Goal: Transaction & Acquisition: Download file/media

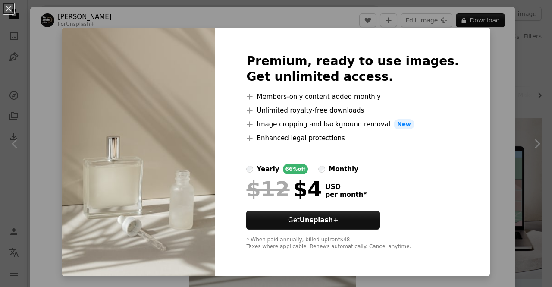
scroll to position [701, 0]
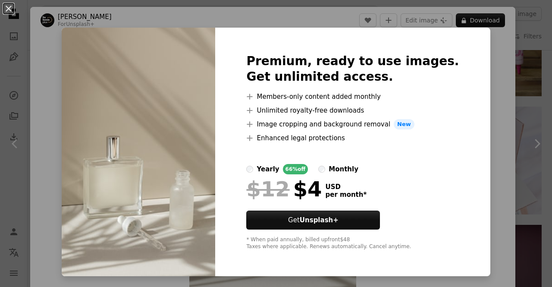
click at [467, 165] on div "Premium, ready to use images. Get unlimited access. A plus sign Members-only co…" at bounding box center [352, 152] width 275 height 249
click at [473, 161] on div "An X shape Premium, ready to use images. Get unlimited access. A plus sign Memb…" at bounding box center [276, 143] width 552 height 287
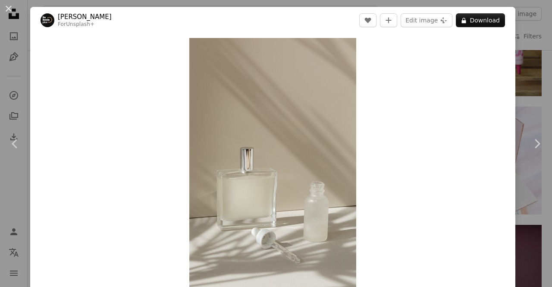
click at [473, 161] on div "Zoom in" at bounding box center [272, 163] width 485 height 259
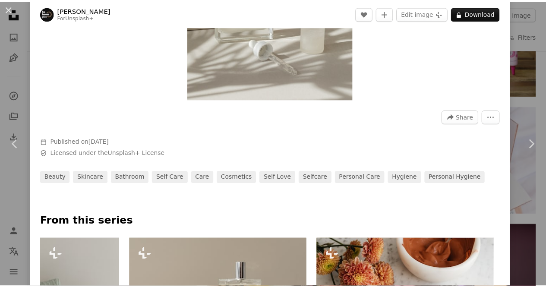
scroll to position [214, 0]
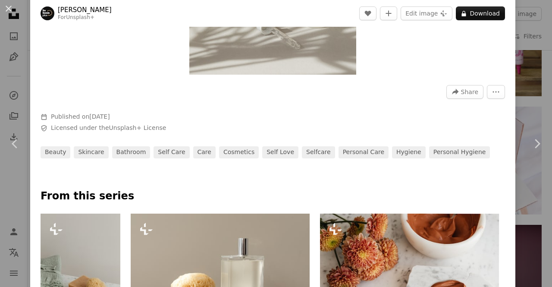
click at [513, 114] on div "An X shape Chevron left Chevron right [PERSON_NAME] For Unsplash+ A heart A plu…" at bounding box center [276, 143] width 552 height 287
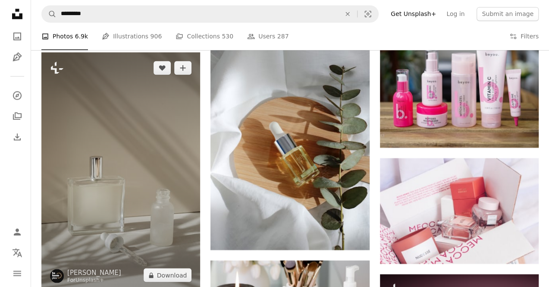
scroll to position [641, 0]
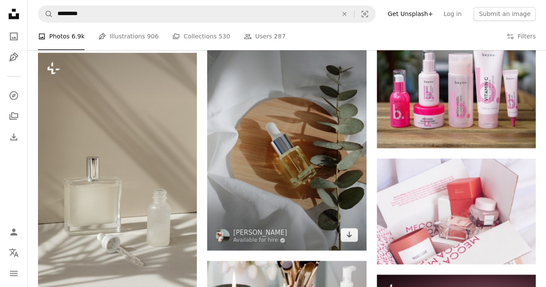
click at [268, 110] on img at bounding box center [286, 131] width 159 height 238
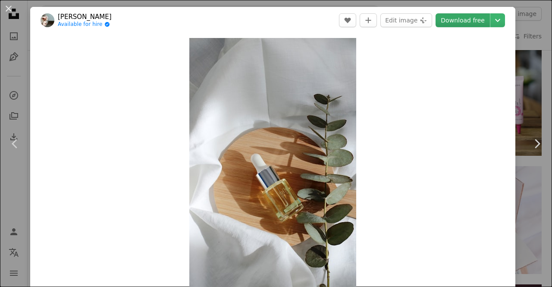
click at [436, 25] on link "Download free" at bounding box center [463, 20] width 54 height 14
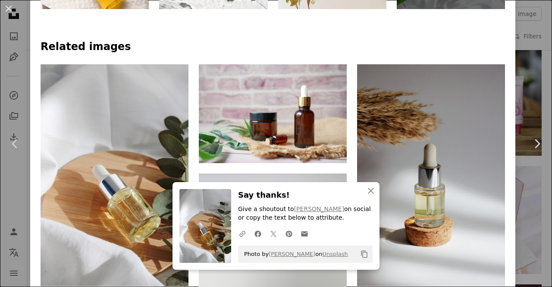
scroll to position [602, 0]
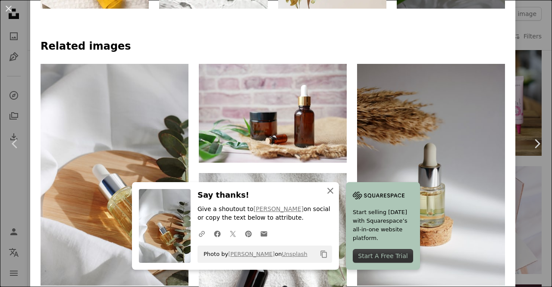
click at [325, 189] on icon "An X shape" at bounding box center [330, 191] width 10 height 10
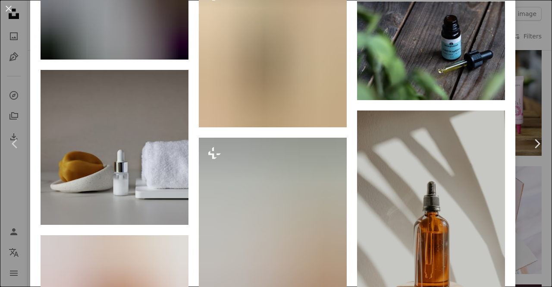
scroll to position [4136, 0]
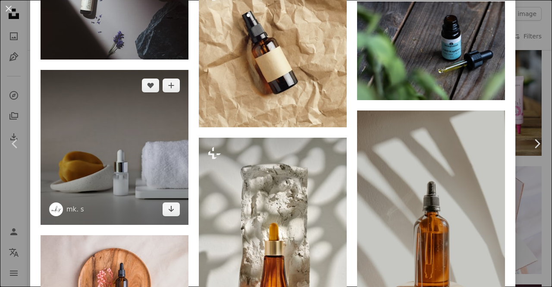
click at [161, 75] on img at bounding box center [115, 147] width 148 height 155
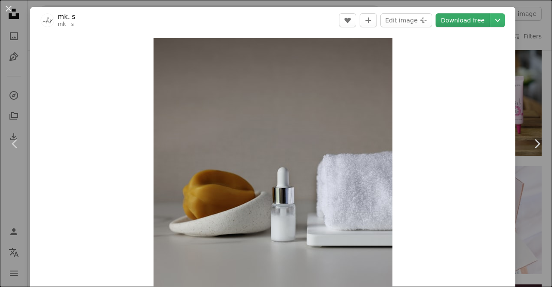
click at [457, 22] on link "Download free" at bounding box center [463, 20] width 54 height 14
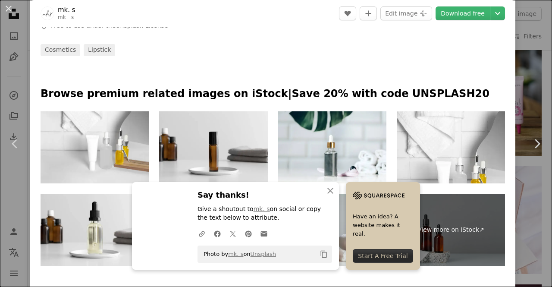
scroll to position [370, 0]
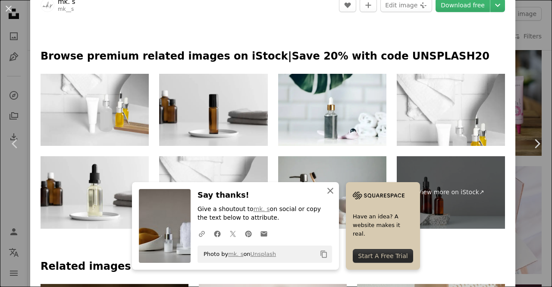
click at [328, 189] on icon "An X shape" at bounding box center [330, 191] width 10 height 10
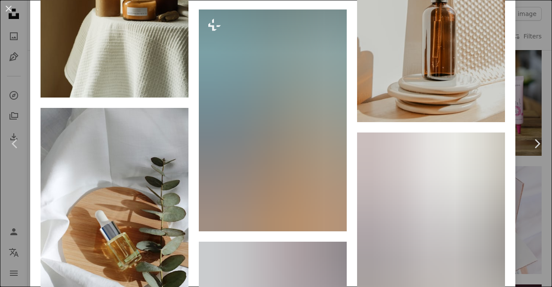
scroll to position [753, 0]
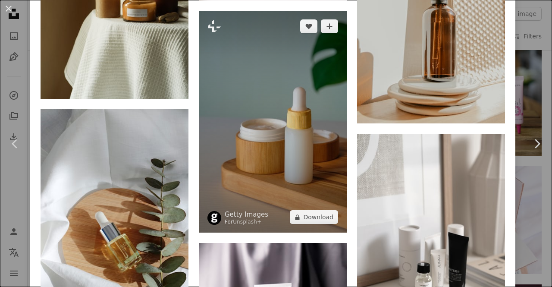
click at [323, 148] on img at bounding box center [273, 122] width 148 height 222
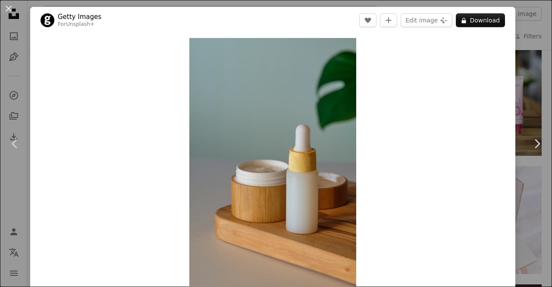
drag, startPoint x: 550, startPoint y: 55, endPoint x: 526, endPoint y: 62, distance: 24.4
click at [526, 62] on div "An X shape Chevron left Chevron right Getty Images For Unsplash+ A heart A plus…" at bounding box center [276, 143] width 552 height 287
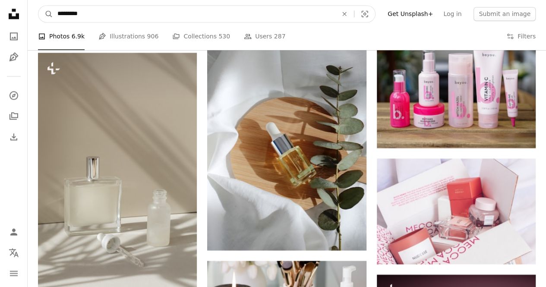
click at [209, 14] on input "*********" at bounding box center [194, 14] width 282 height 16
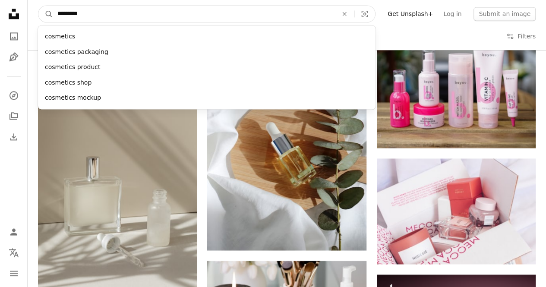
click at [209, 14] on input "*********" at bounding box center [194, 14] width 282 height 16
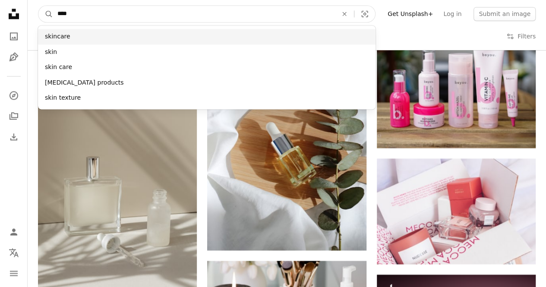
type input "****"
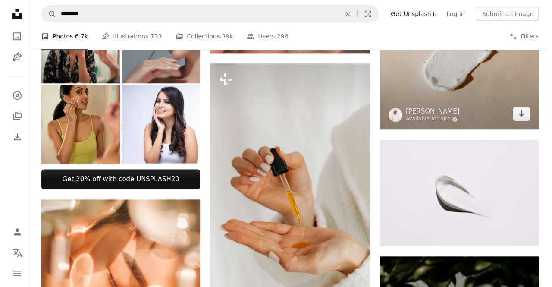
scroll to position [328, 0]
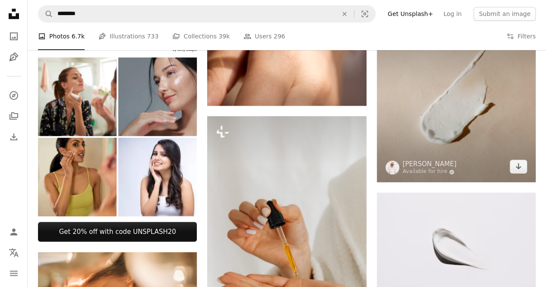
click at [451, 120] on img at bounding box center [456, 97] width 159 height 169
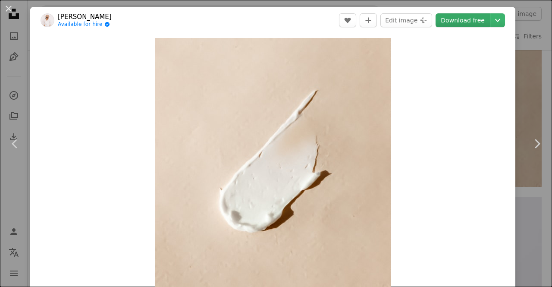
click at [462, 27] on link "Download free" at bounding box center [463, 20] width 54 height 14
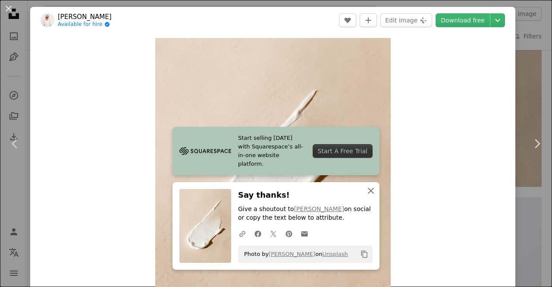
click at [366, 191] on icon "An X shape" at bounding box center [371, 191] width 10 height 10
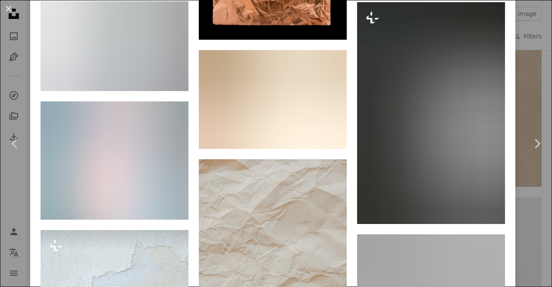
scroll to position [1022, 0]
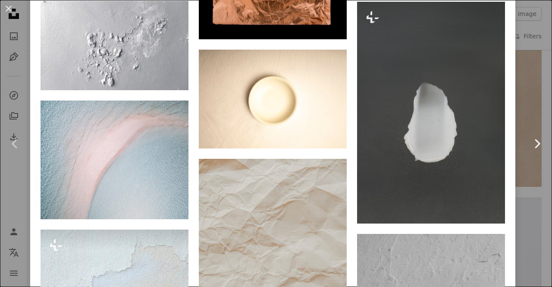
click at [522, 114] on link "Chevron right" at bounding box center [537, 143] width 30 height 83
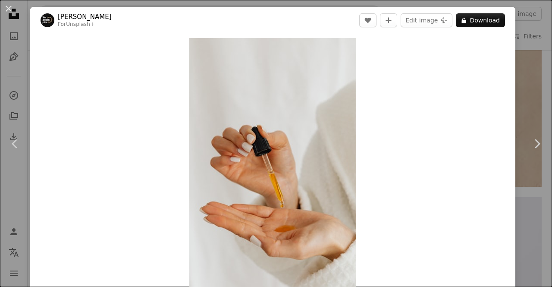
scroll to position [78, 0]
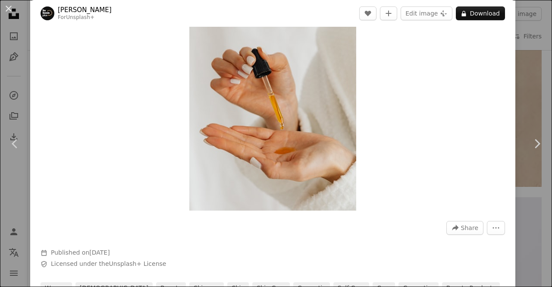
click at [535, 118] on link "Chevron right" at bounding box center [537, 143] width 30 height 83
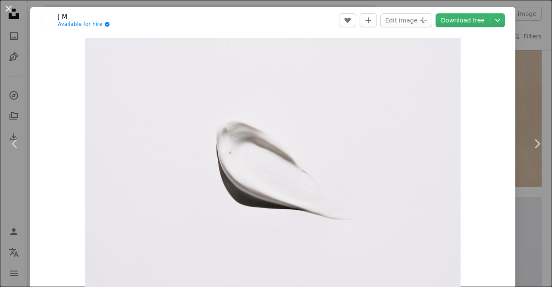
click at [9, 14] on button "An X shape" at bounding box center [8, 8] width 10 height 10
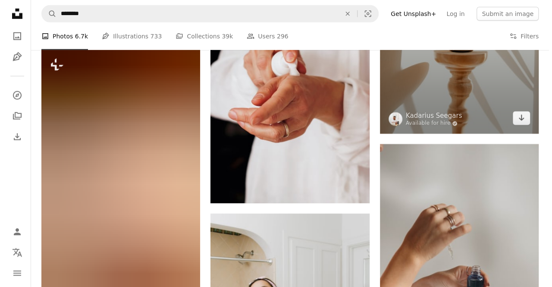
scroll to position [1182, 0]
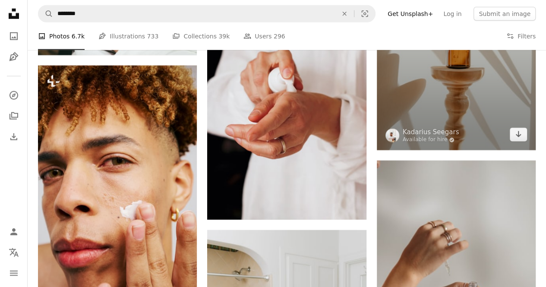
click at [441, 123] on img at bounding box center [456, 31] width 159 height 239
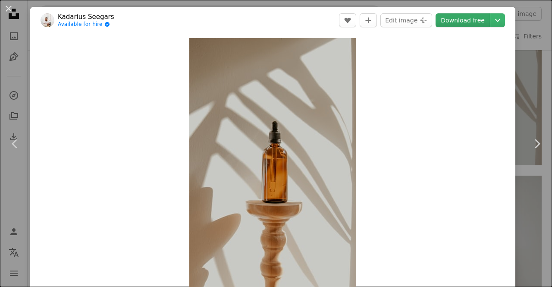
click at [448, 25] on link "Download free" at bounding box center [463, 20] width 54 height 14
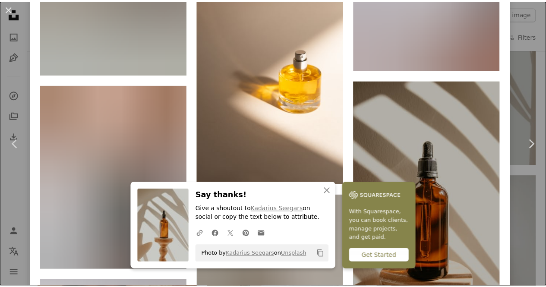
scroll to position [1626, 0]
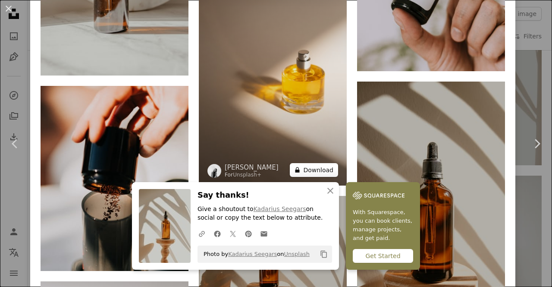
drag, startPoint x: 343, startPoint y: 136, endPoint x: 291, endPoint y: 128, distance: 52.4
click at [291, 163] on button "A lock Download" at bounding box center [314, 170] width 48 height 14
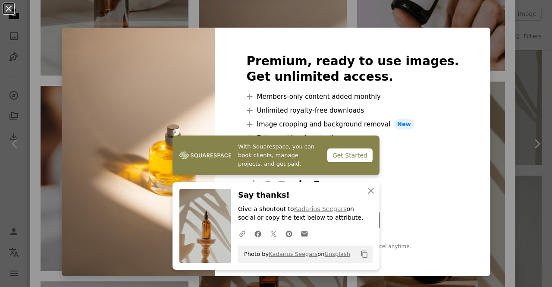
click at [457, 83] on div "Premium, ready to use images. Get unlimited access. A plus sign Members-only co…" at bounding box center [352, 152] width 275 height 249
click at [516, 67] on div "An X shape Premium, ready to use images. Get unlimited access. A plus sign Memb…" at bounding box center [276, 143] width 552 height 287
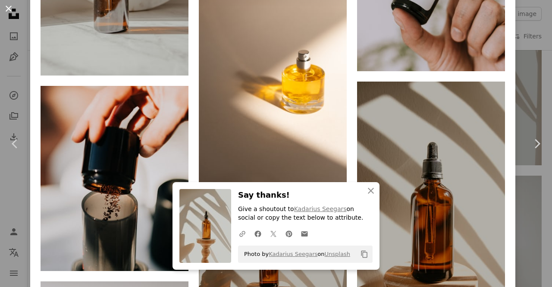
click at [14, 10] on button "An X shape" at bounding box center [8, 8] width 10 height 10
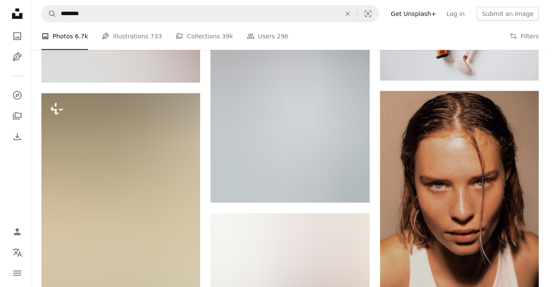
scroll to position [2705, 0]
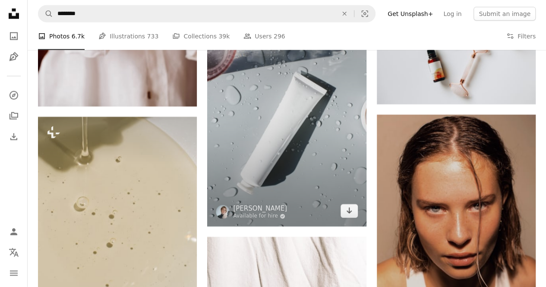
click at [316, 213] on img at bounding box center [286, 107] width 159 height 238
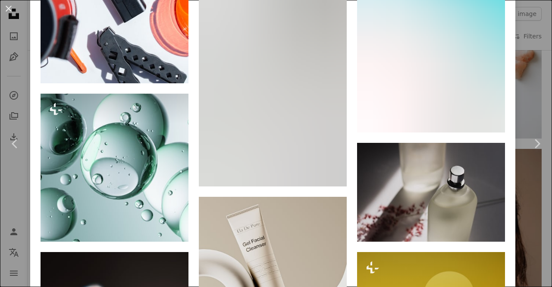
scroll to position [8741, 0]
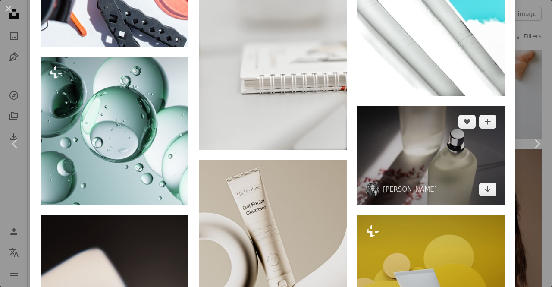
click at [415, 106] on img at bounding box center [431, 155] width 148 height 99
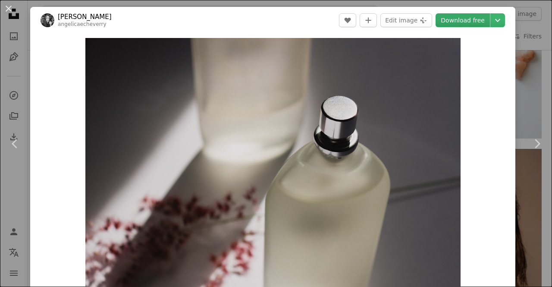
click at [457, 20] on link "Download free" at bounding box center [463, 20] width 54 height 14
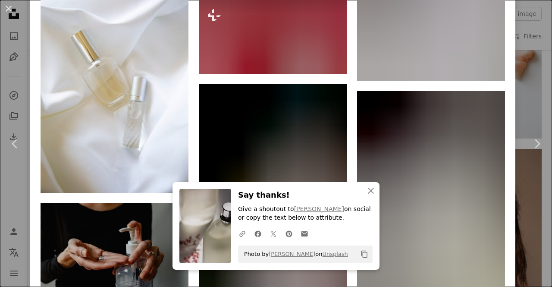
scroll to position [1864, 0]
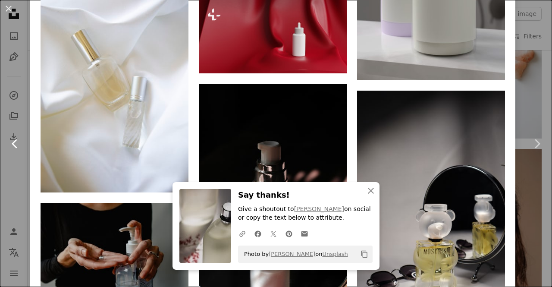
click at [26, 113] on link "Chevron left" at bounding box center [15, 143] width 30 height 83
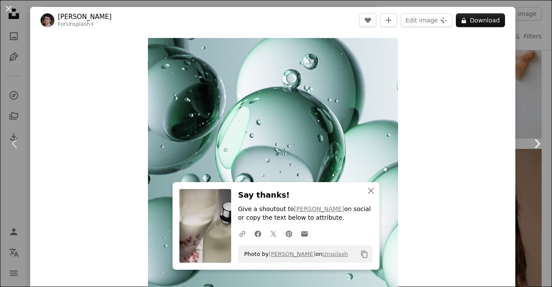
click at [535, 145] on icon at bounding box center [538, 143] width 6 height 9
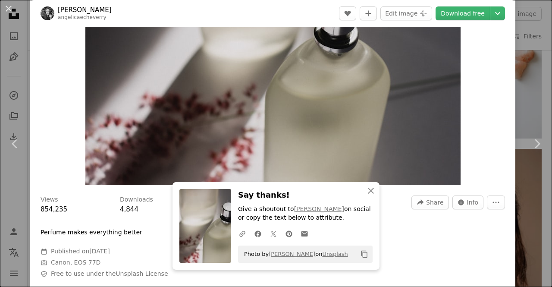
scroll to position [104, 0]
click at [14, 145] on icon at bounding box center [15, 143] width 6 height 9
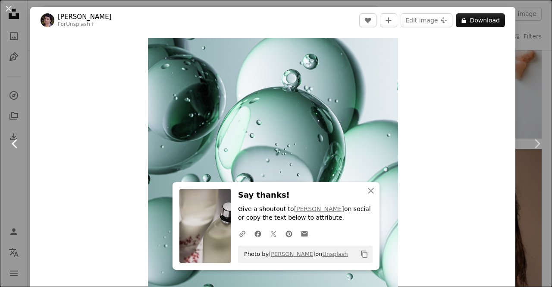
click at [14, 145] on icon at bounding box center [15, 143] width 6 height 9
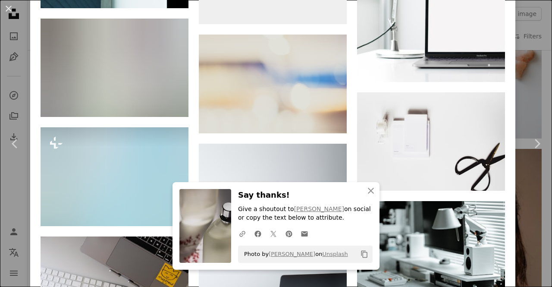
scroll to position [794, 0]
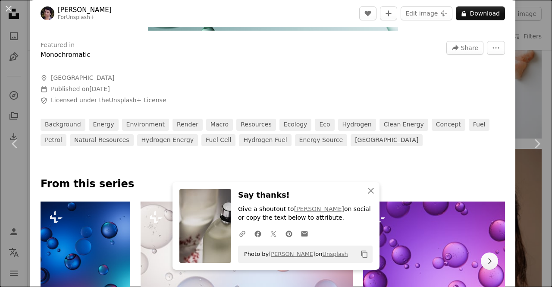
scroll to position [245, 0]
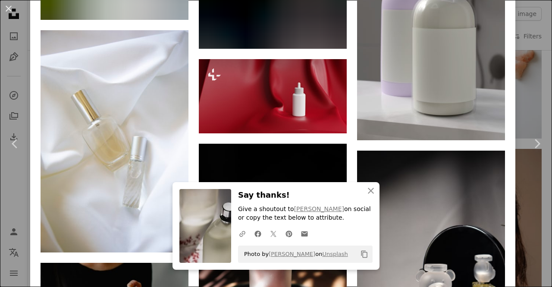
scroll to position [1799, 0]
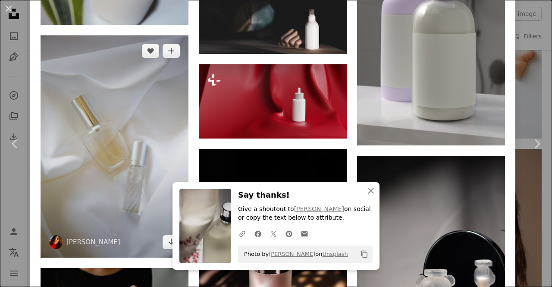
drag, startPoint x: 148, startPoint y: 94, endPoint x: 137, endPoint y: 95, distance: 10.5
click at [137, 95] on img at bounding box center [115, 146] width 148 height 222
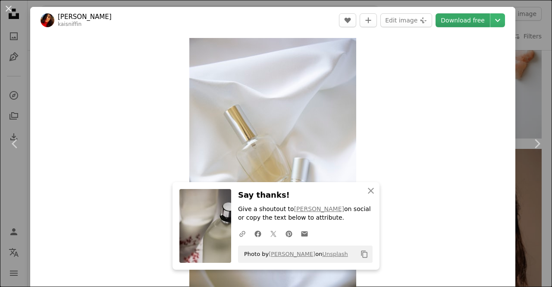
click at [440, 19] on link "Download free" at bounding box center [463, 20] width 54 height 14
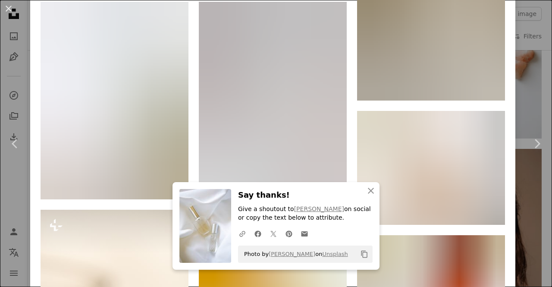
scroll to position [921, 0]
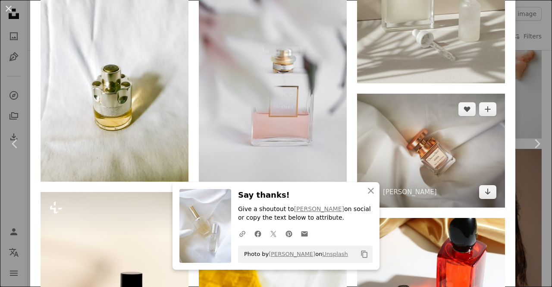
click at [357, 143] on img at bounding box center [431, 151] width 148 height 114
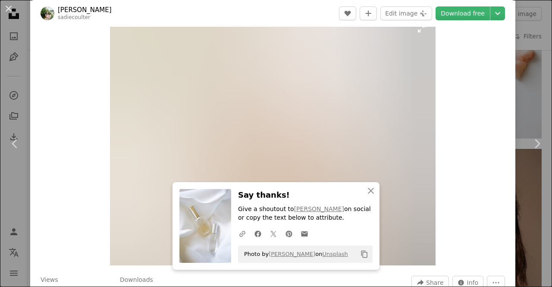
scroll to position [16, 0]
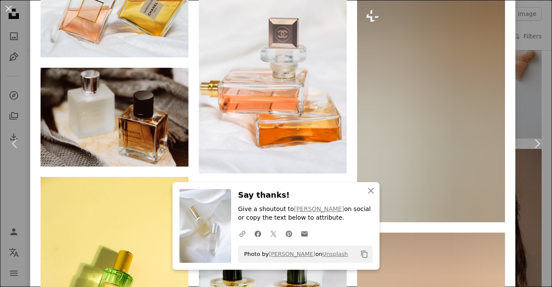
scroll to position [3620, 0]
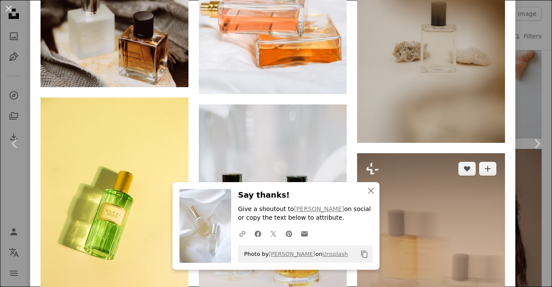
click at [420, 199] on img at bounding box center [431, 264] width 148 height 222
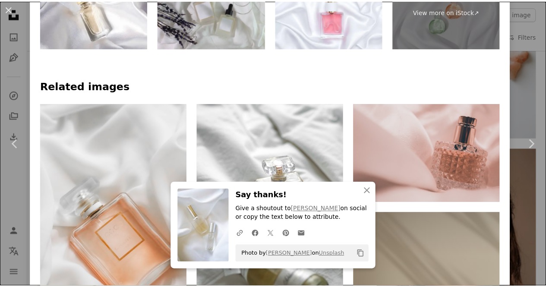
scroll to position [570, 0]
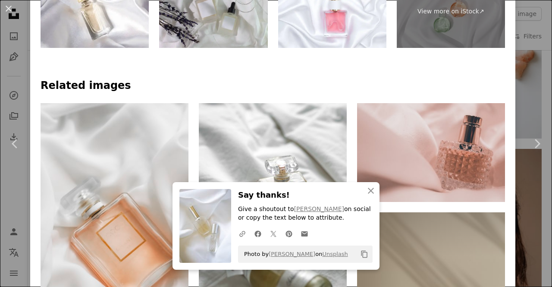
click at [14, 12] on button "An X shape" at bounding box center [8, 8] width 10 height 10
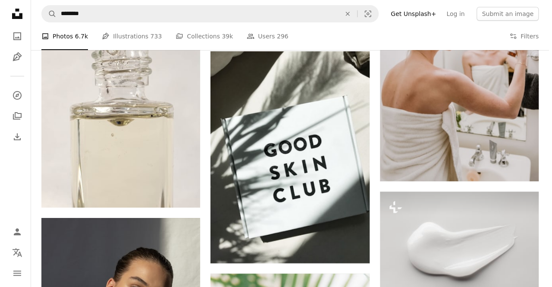
scroll to position [4849, 0]
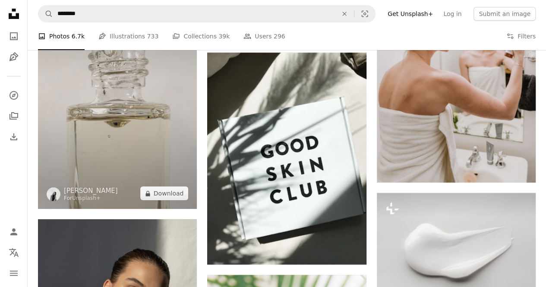
click at [114, 109] on img at bounding box center [117, 90] width 159 height 238
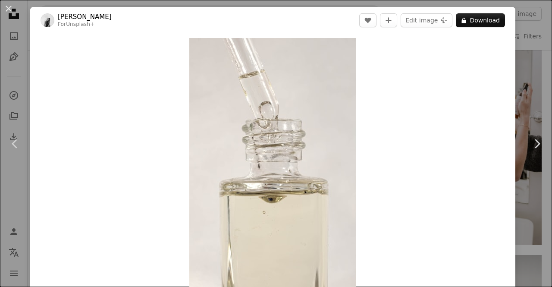
click at [476, 27] on header "[PERSON_NAME] For Unsplash+ A heart A plus sign Edit image Plus sign for Unspla…" at bounding box center [272, 20] width 485 height 27
click at [476, 26] on button "A lock Download" at bounding box center [480, 20] width 49 height 14
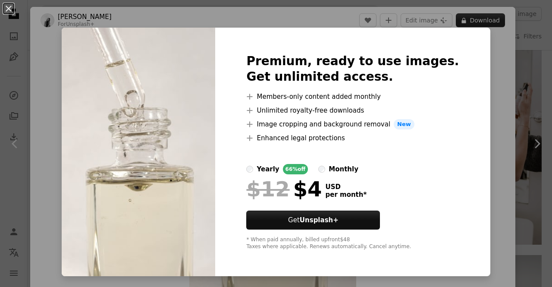
click button "An X shape" at bounding box center [8, 8] width 10 height 10
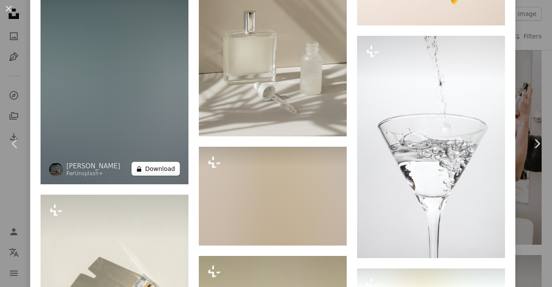
scroll to position [3648, 0]
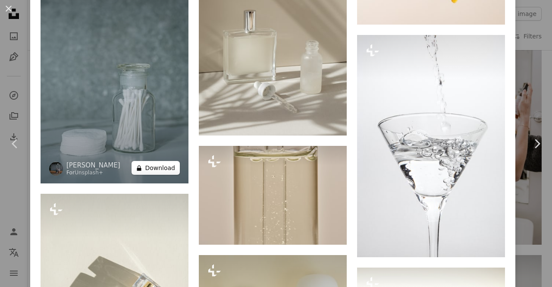
click at [148, 161] on button "A lock Download" at bounding box center [156, 168] width 48 height 14
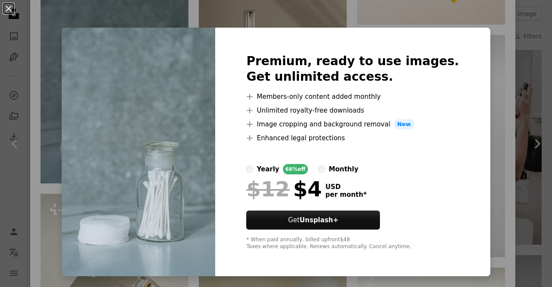
click at [61, 26] on div "An X shape Premium, ready to use images. Get unlimited access. A plus sign Memb…" at bounding box center [276, 143] width 552 height 287
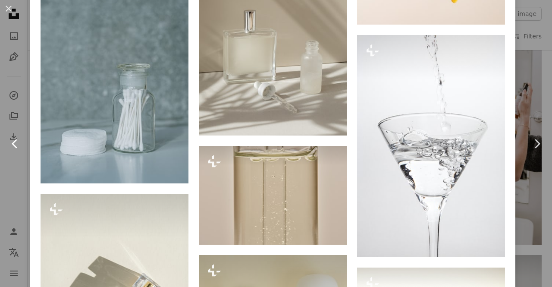
click at [0, 137] on link "Chevron left" at bounding box center [15, 143] width 30 height 83
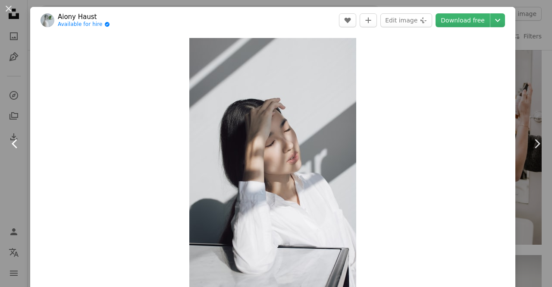
click at [0, 137] on link "Chevron left" at bounding box center [15, 143] width 30 height 83
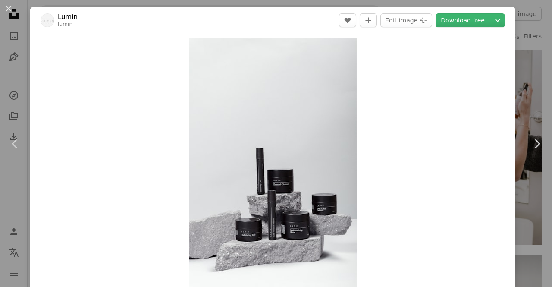
click at [22, 27] on div "An X shape Chevron left Chevron right Lumin lumin A heart A plus sign Edit imag…" at bounding box center [276, 143] width 552 height 287
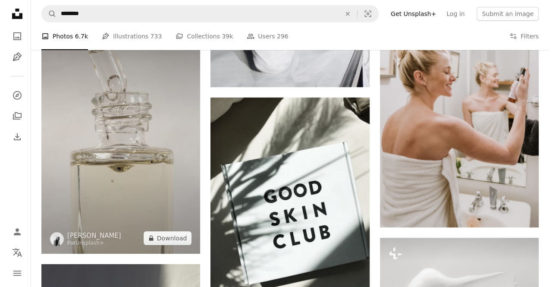
scroll to position [4807, 0]
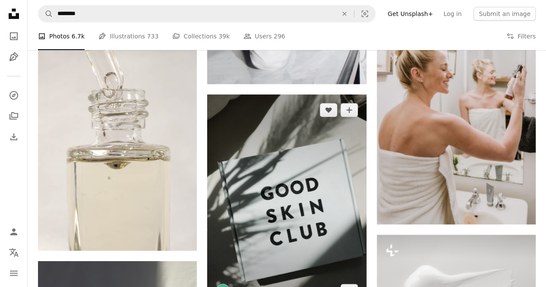
click at [278, 213] on img at bounding box center [286, 201] width 159 height 212
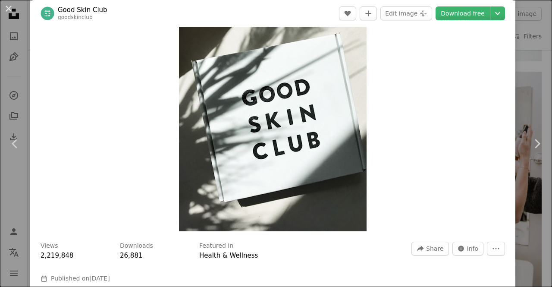
scroll to position [114, 0]
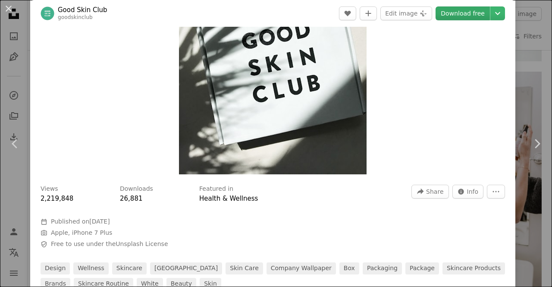
click at [469, 15] on link "Download free" at bounding box center [463, 13] width 54 height 14
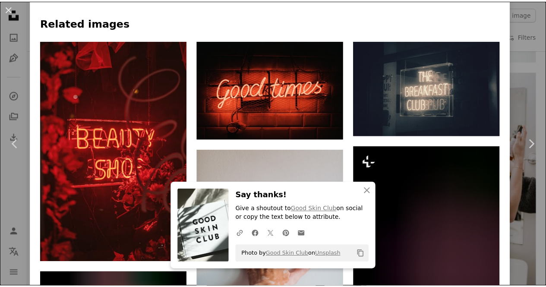
scroll to position [629, 0]
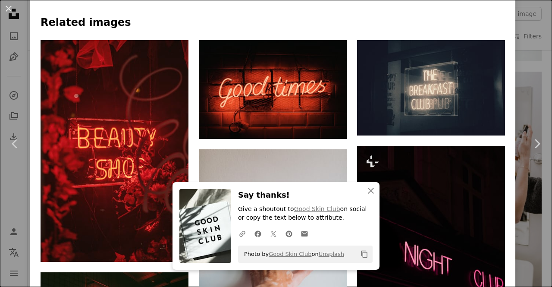
click at [533, 98] on div "An X shape Chevron left Chevron right Good Skin Club goodskinclub A heart A plu…" at bounding box center [276, 143] width 552 height 287
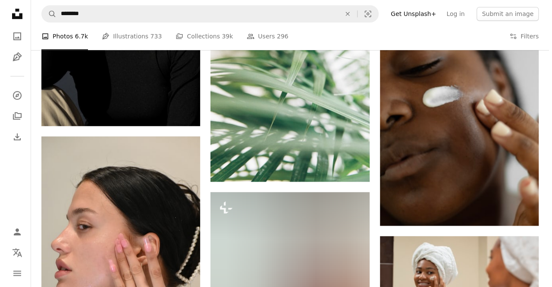
scroll to position [5180, 0]
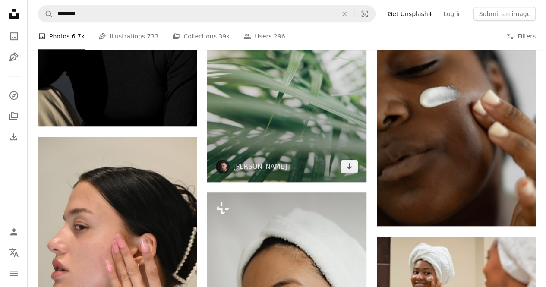
click at [304, 120] on img at bounding box center [286, 63] width 159 height 238
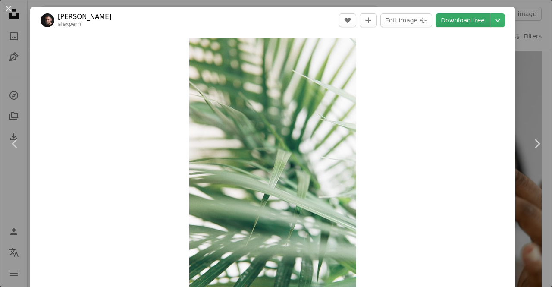
click at [459, 19] on link "Download free" at bounding box center [463, 20] width 54 height 14
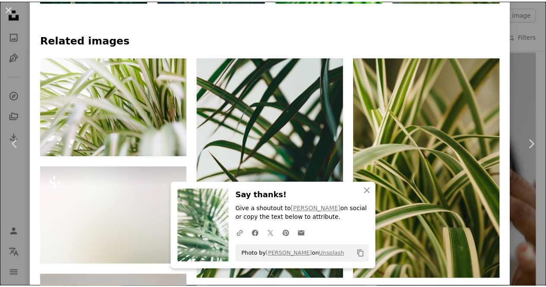
scroll to position [690, 0]
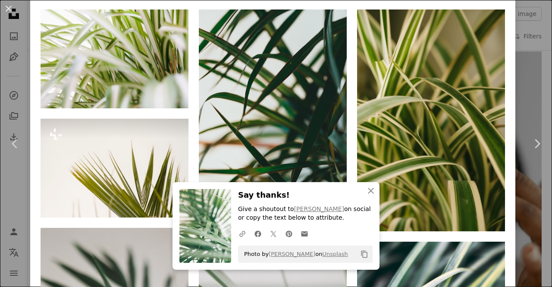
click at [522, 101] on div "An X shape Chevron left Chevron right [PERSON_NAME] alexperri A heart A plus si…" at bounding box center [276, 143] width 552 height 287
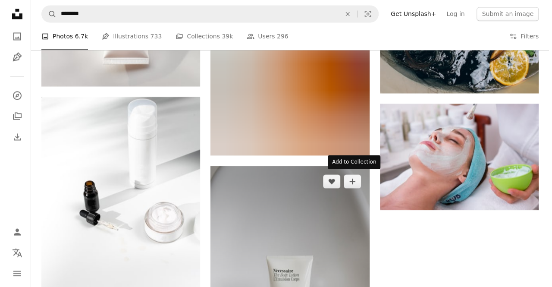
scroll to position [5722, 0]
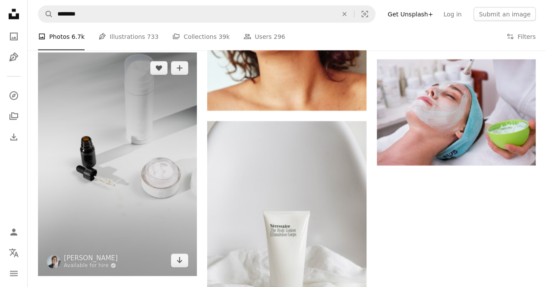
click at [156, 197] on img at bounding box center [117, 163] width 159 height 223
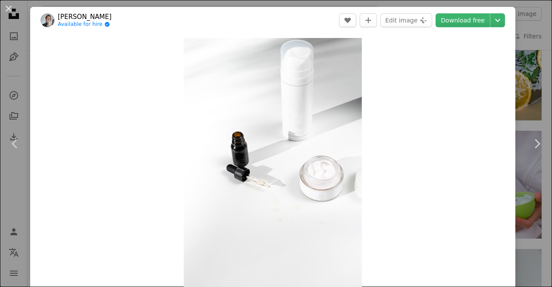
click at [468, 27] on header "[PERSON_NAME] Available for hire A checkmark inside of a circle A heart A plus …" at bounding box center [272, 20] width 485 height 27
click at [468, 25] on link "Download free" at bounding box center [463, 20] width 54 height 14
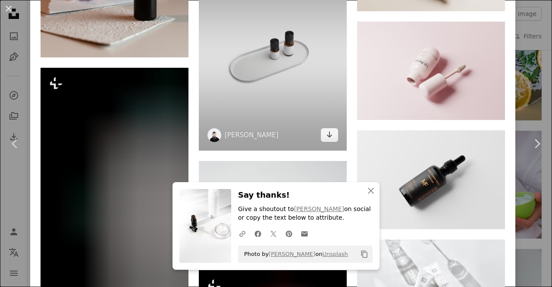
scroll to position [1393, 0]
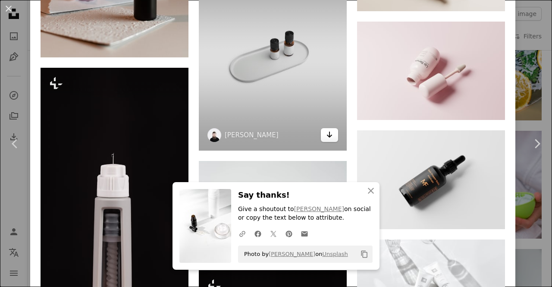
click at [326, 129] on icon "Arrow pointing down" at bounding box center [329, 134] width 7 height 10
